Goal: Navigation & Orientation: Find specific page/section

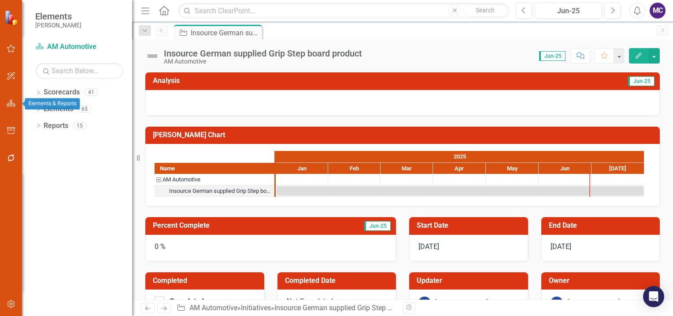
click at [9, 104] on icon "button" at bounding box center [11, 103] width 9 height 7
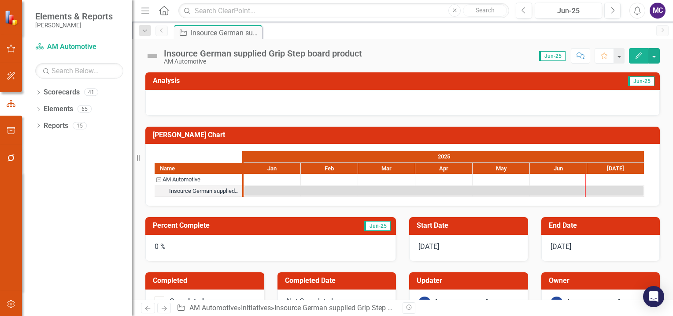
click at [74, 17] on span "Elements & Reports" at bounding box center [74, 16] width 78 height 11
click at [165, 9] on icon "Home" at bounding box center [163, 10] width 11 height 9
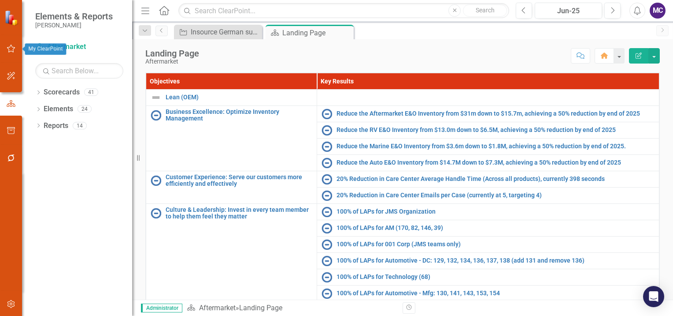
click at [9, 51] on icon "button" at bounding box center [11, 48] width 9 height 7
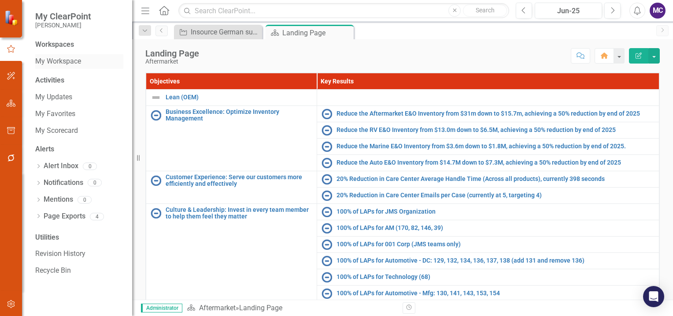
click at [56, 62] on link "My Workspace" at bounding box center [79, 61] width 88 height 10
